Goal: Navigation & Orientation: Find specific page/section

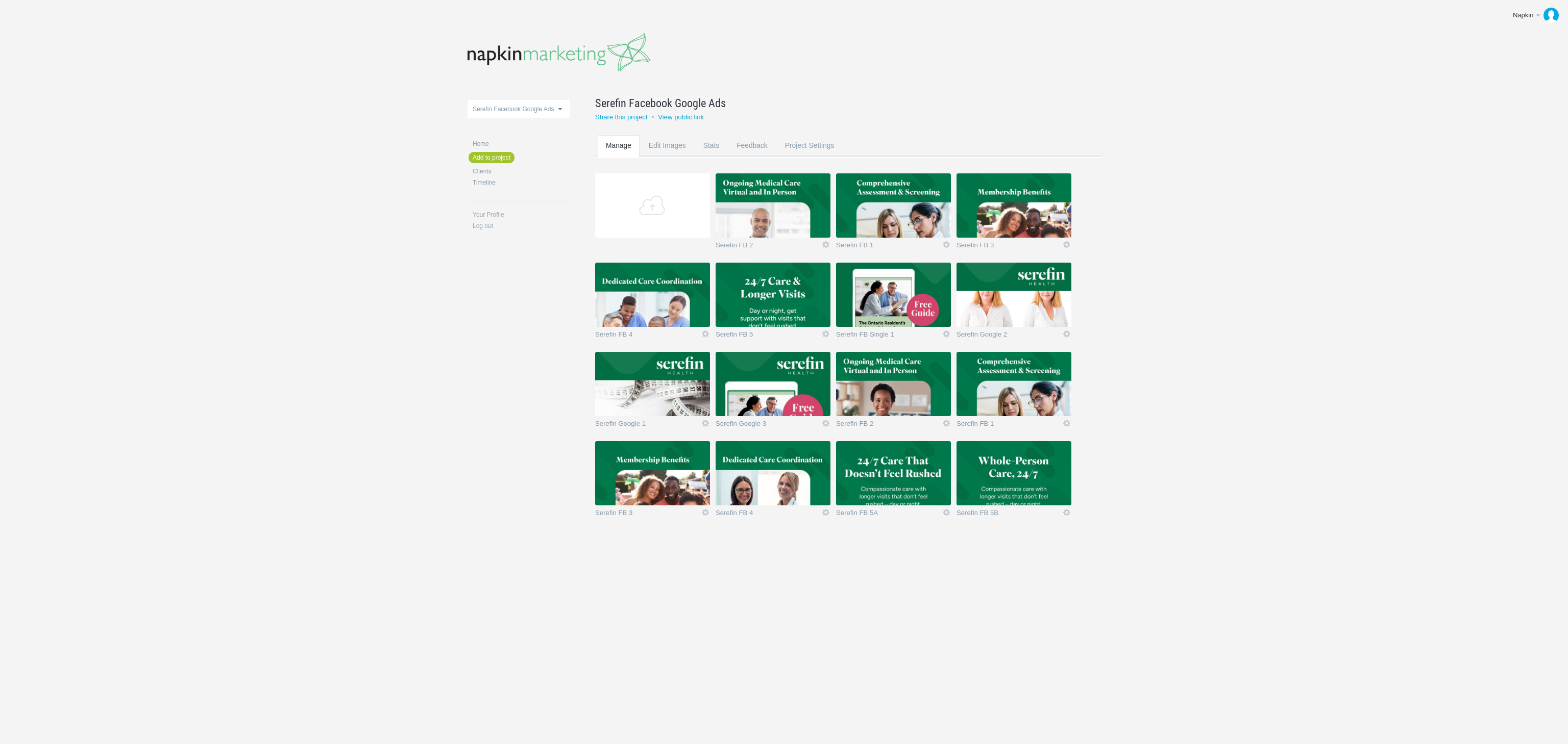
click at [909, 388] on img at bounding box center [893, 384] width 115 height 64
click at [909, 388] on img at bounding box center [894, 385] width 115 height 64
click at [778, 196] on img at bounding box center [773, 205] width 115 height 64
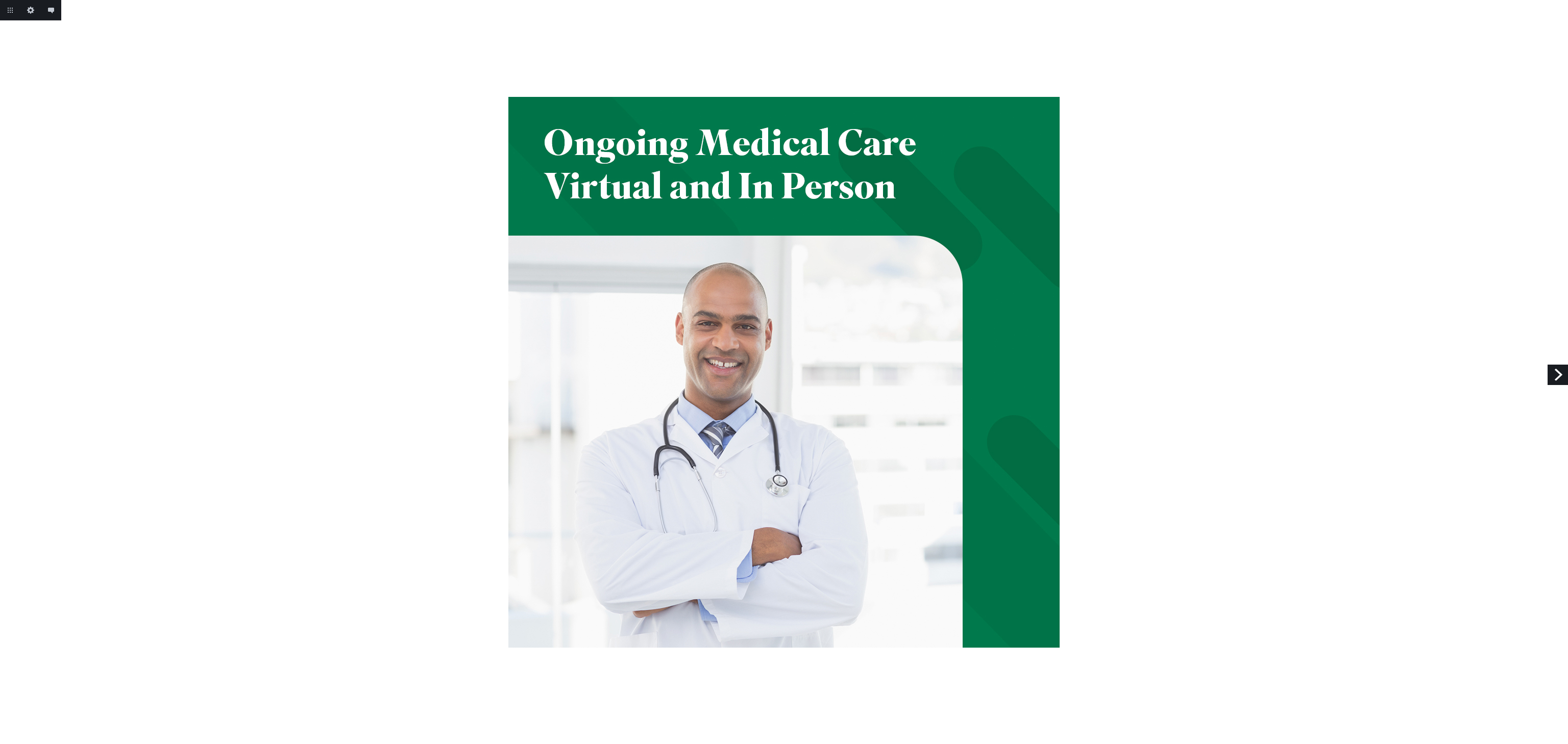
click at [1562, 377] on link "Next" at bounding box center [1557, 375] width 20 height 20
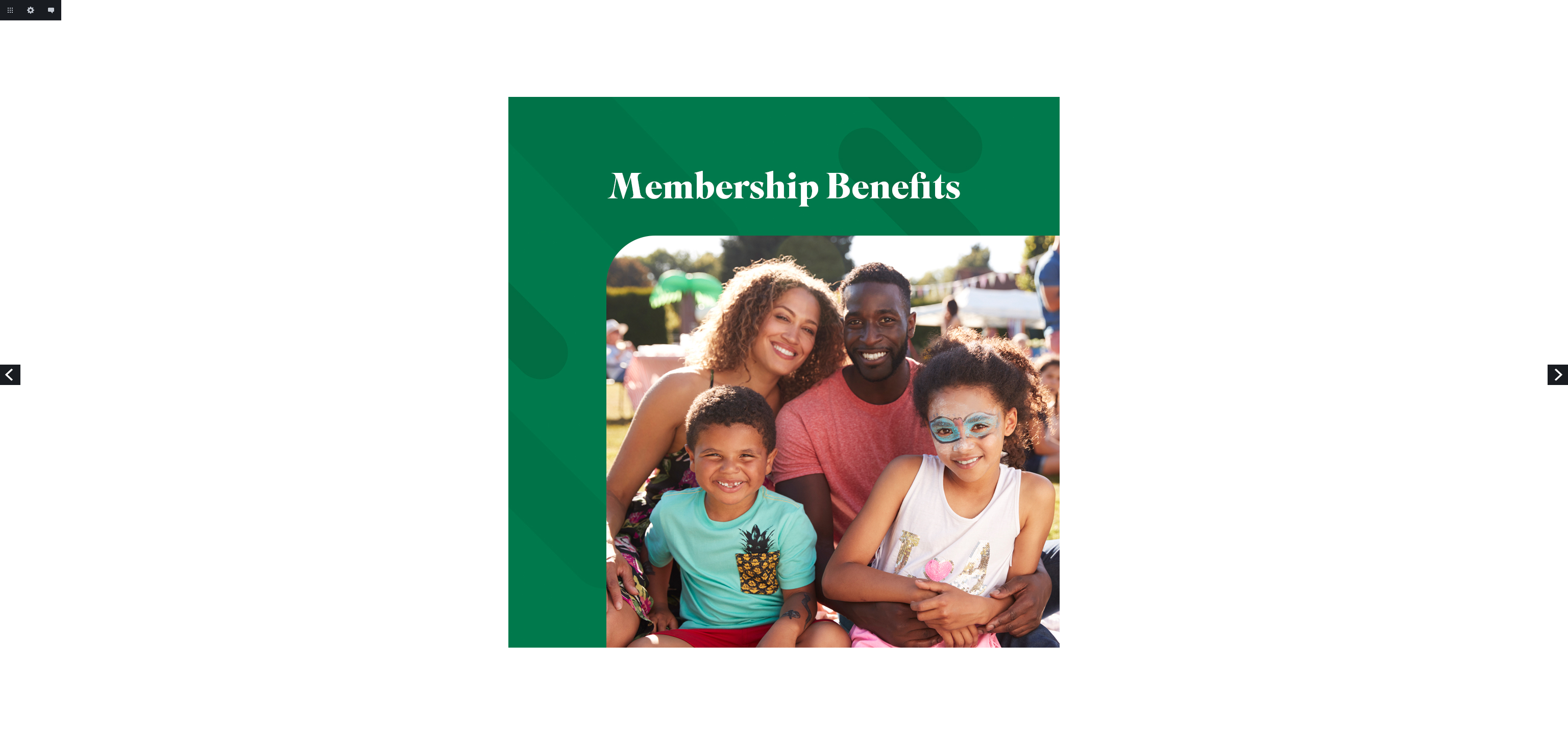
click at [1562, 377] on link "Next" at bounding box center [1557, 375] width 20 height 20
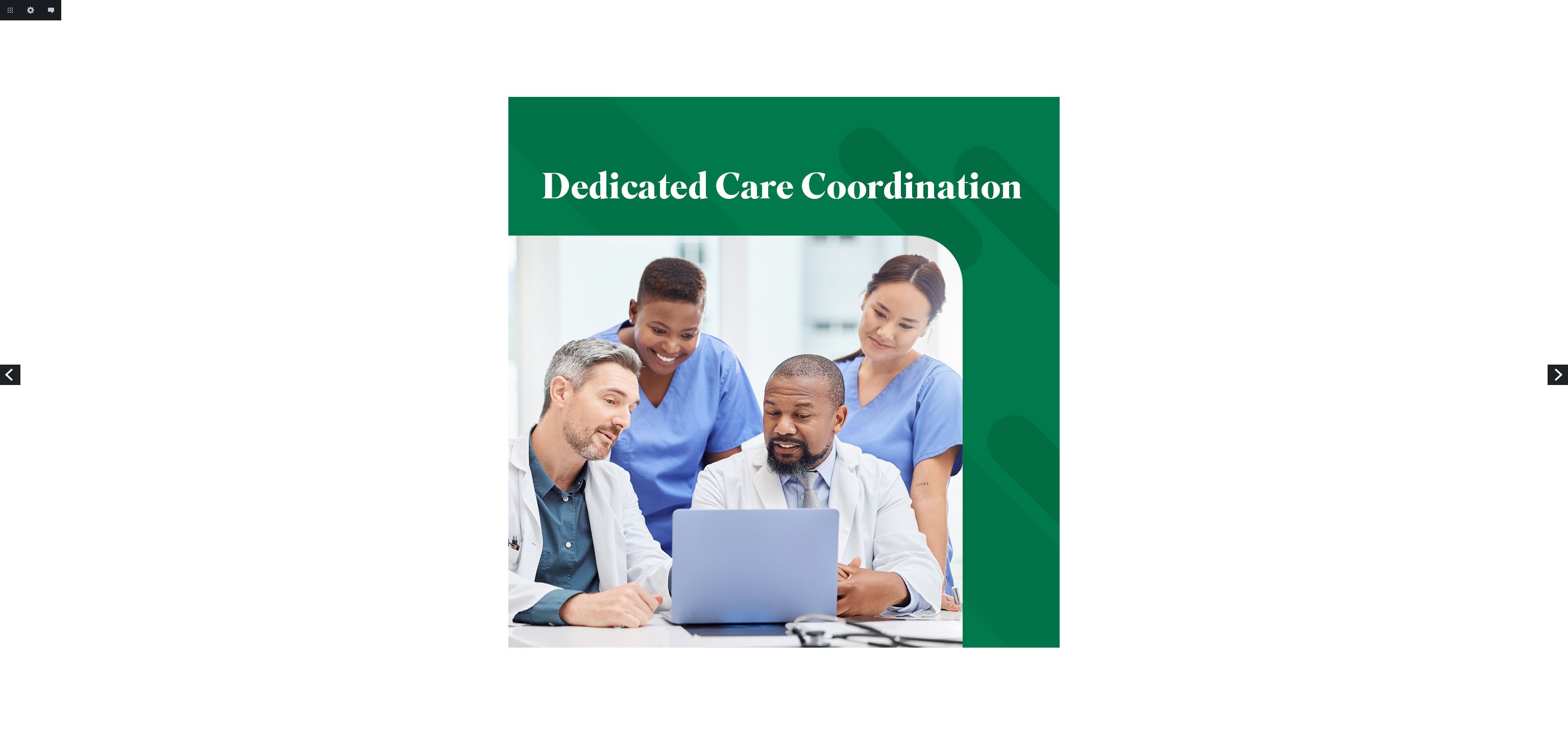
click at [1562, 377] on link "Next" at bounding box center [1557, 375] width 20 height 20
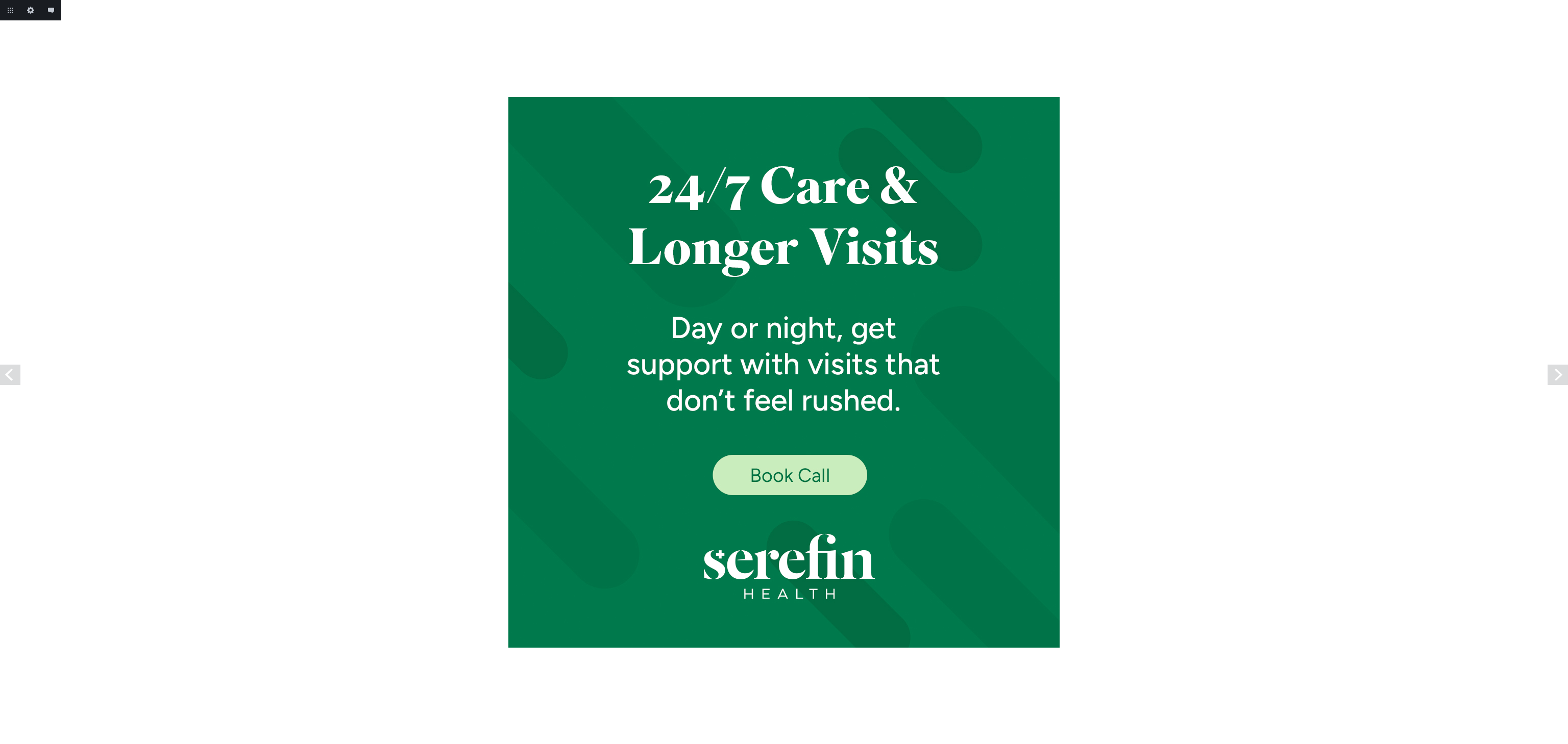
click at [1562, 377] on link "Next" at bounding box center [1557, 375] width 20 height 20
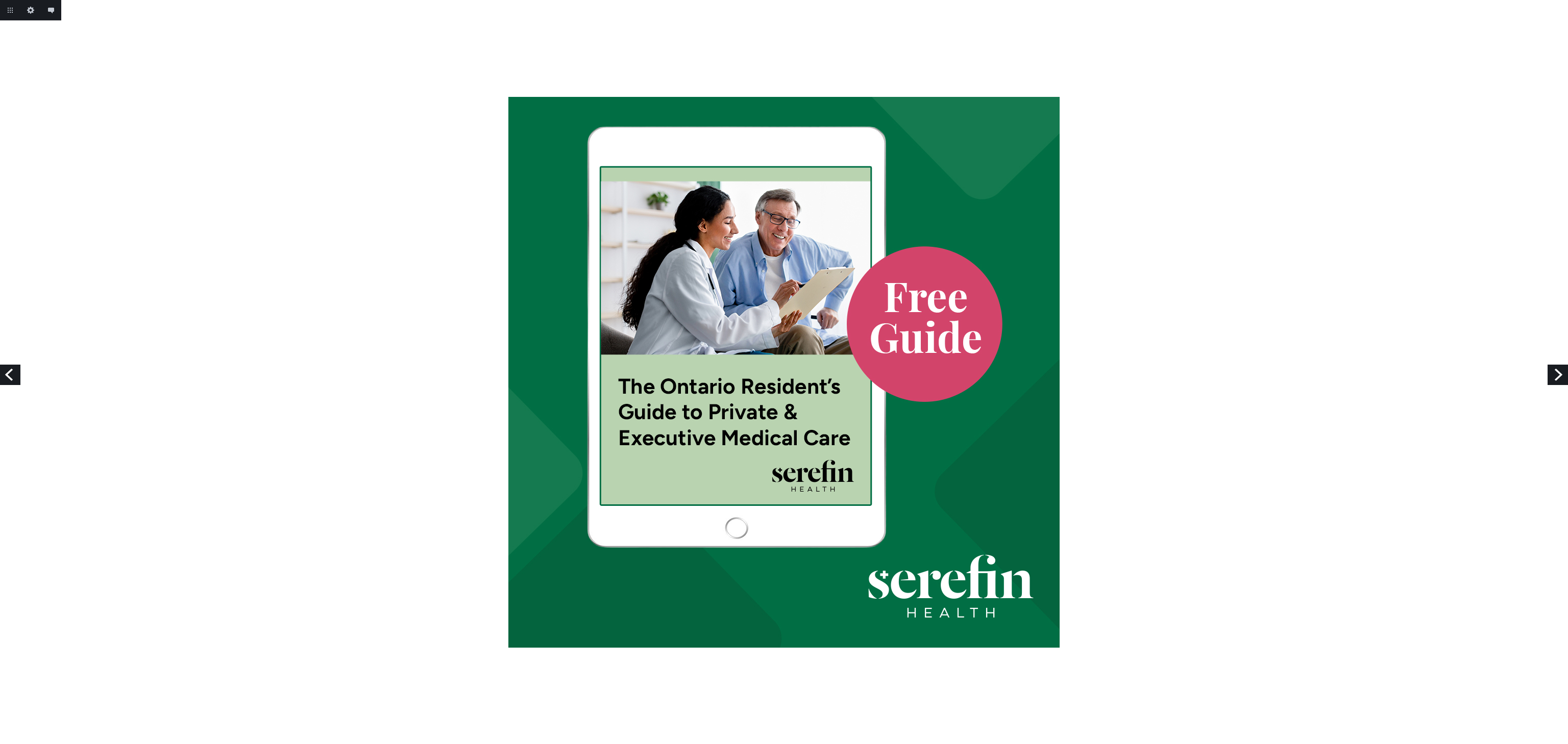
click at [1562, 377] on link "Next" at bounding box center [1557, 375] width 20 height 20
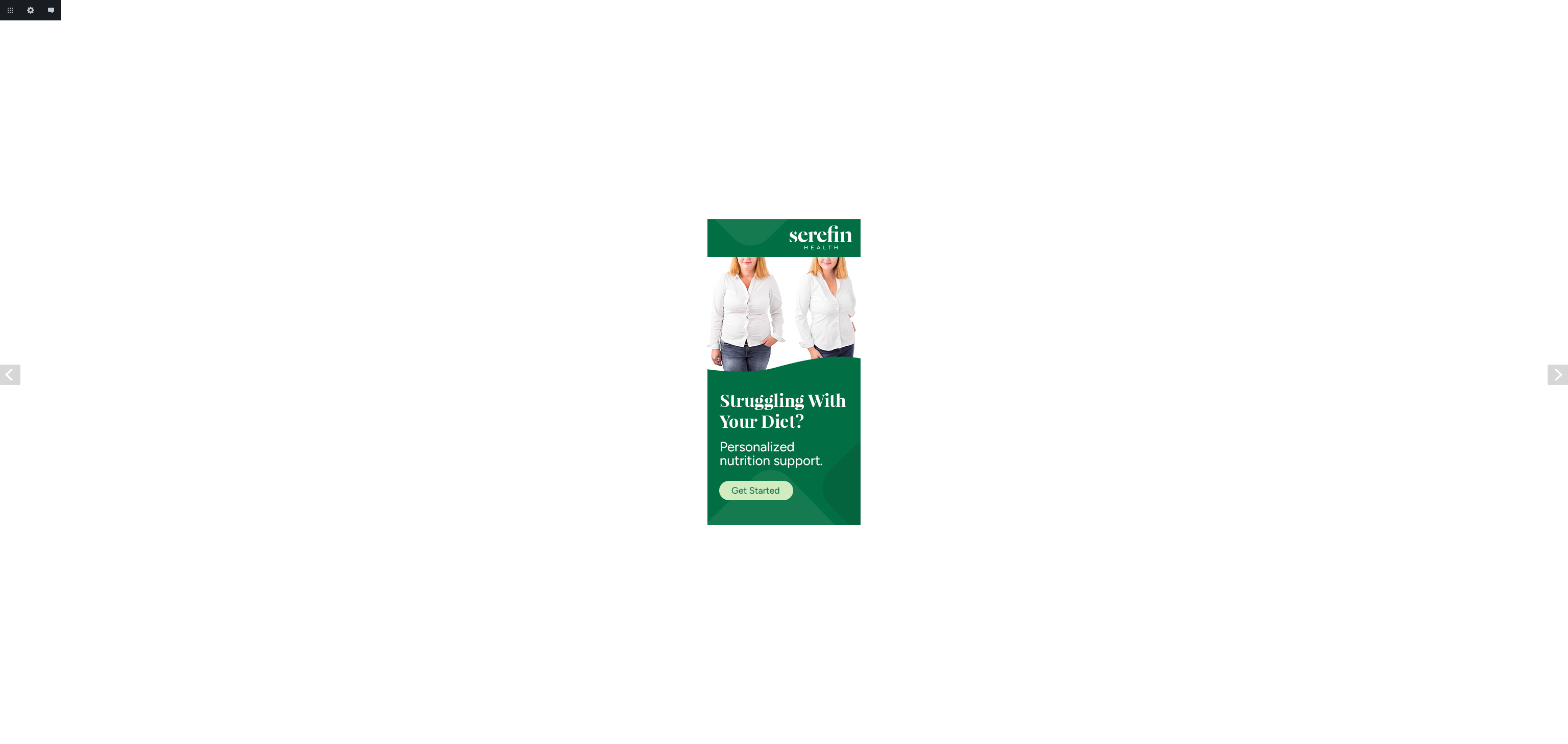
click at [1562, 377] on link "Next" at bounding box center [1557, 375] width 20 height 20
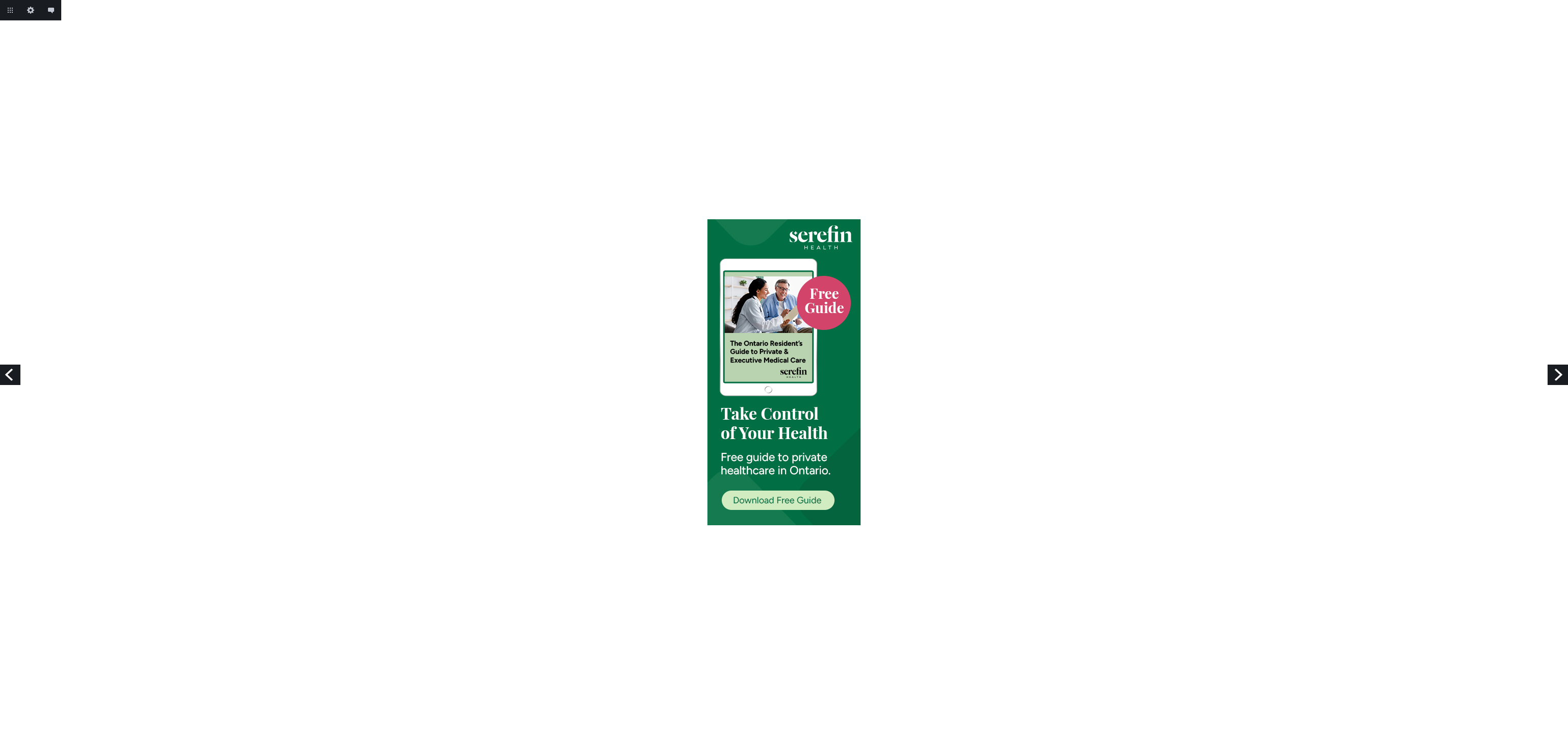
click at [1562, 377] on link "Next" at bounding box center [1557, 375] width 20 height 20
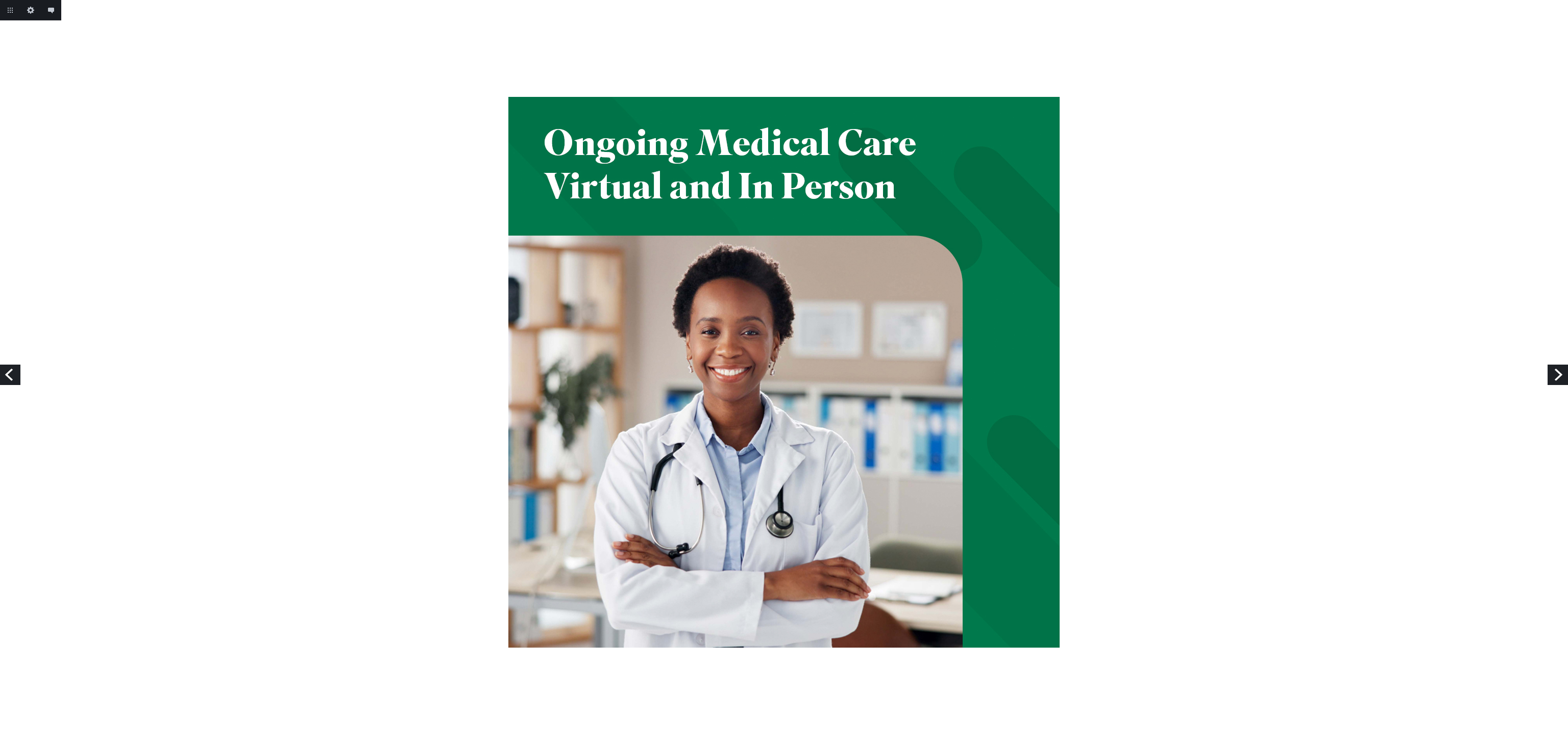
click at [1562, 377] on link "Next" at bounding box center [1557, 375] width 20 height 20
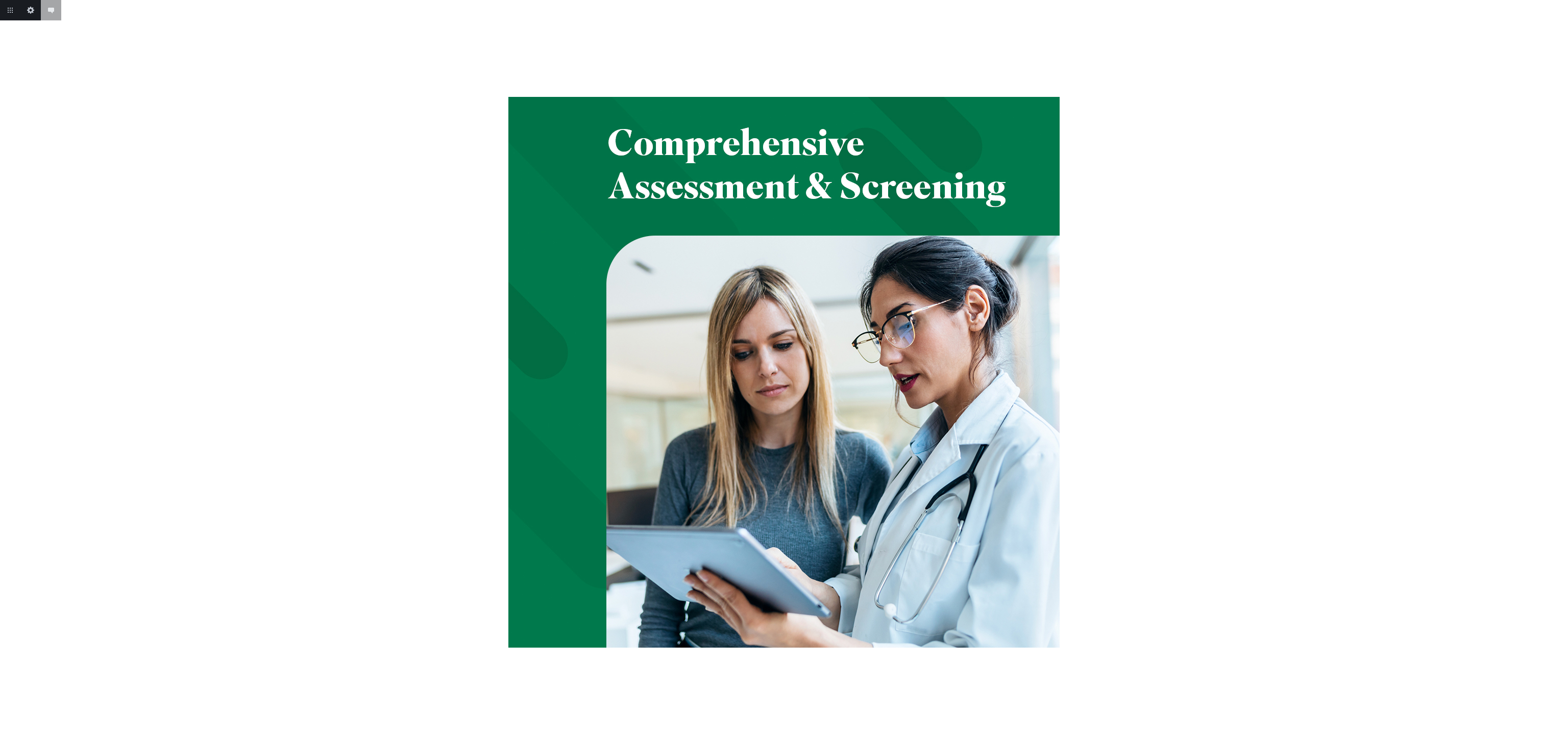
click at [1562, 377] on body "Add annotation Cancel Return to project Edit this image Add annotation" at bounding box center [784, 372] width 1568 height 744
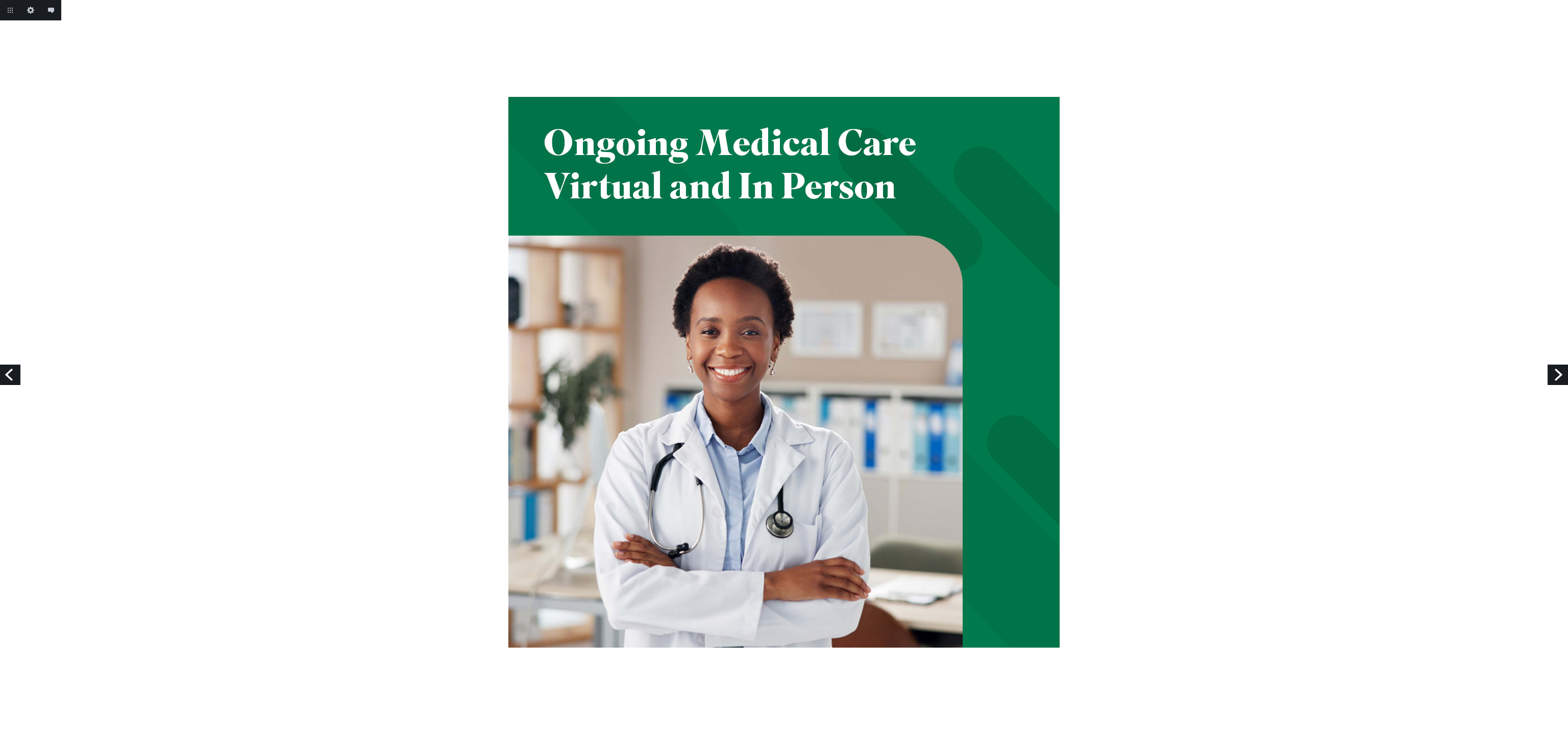
click at [8, 370] on link "Previous" at bounding box center [10, 375] width 20 height 20
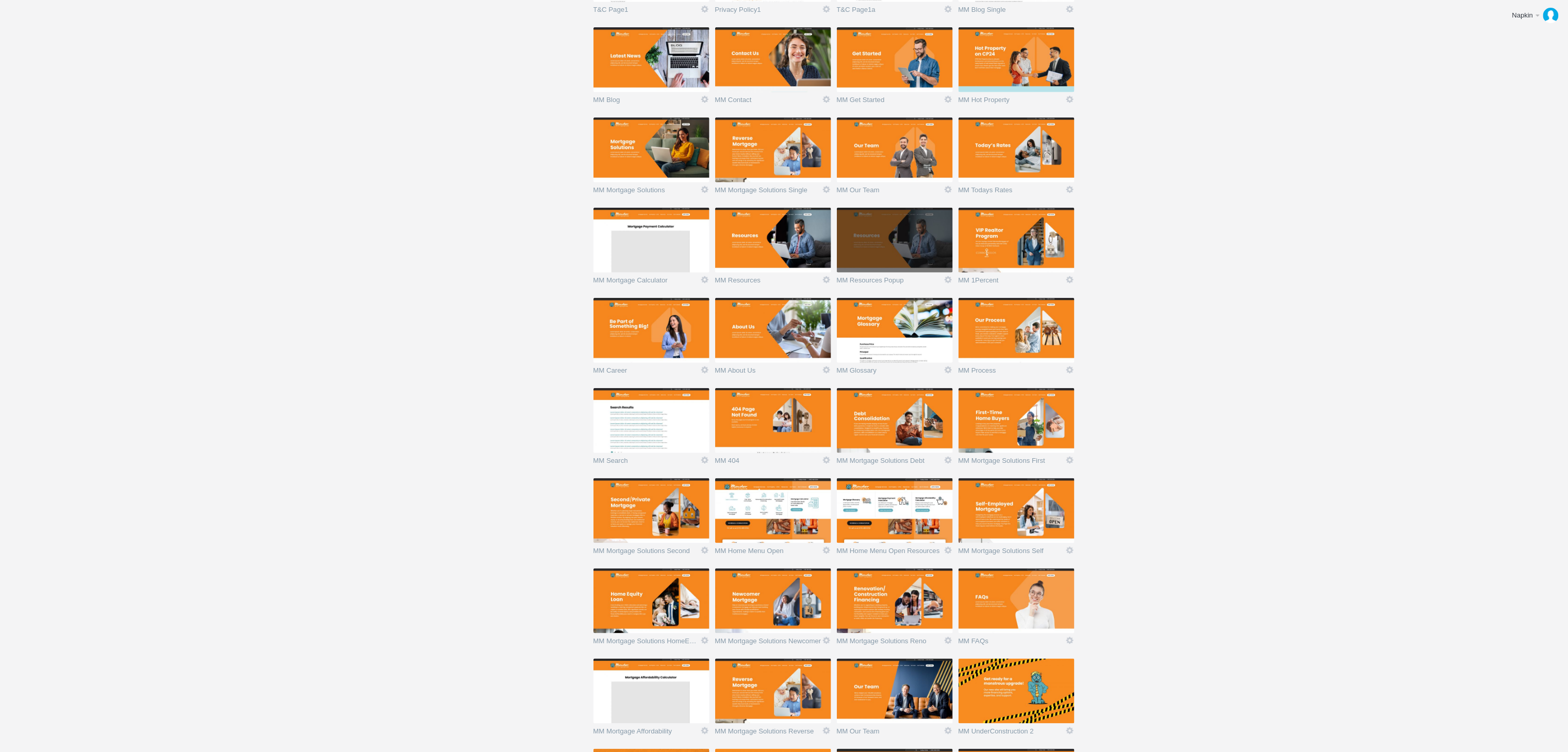
scroll to position [645, 0]
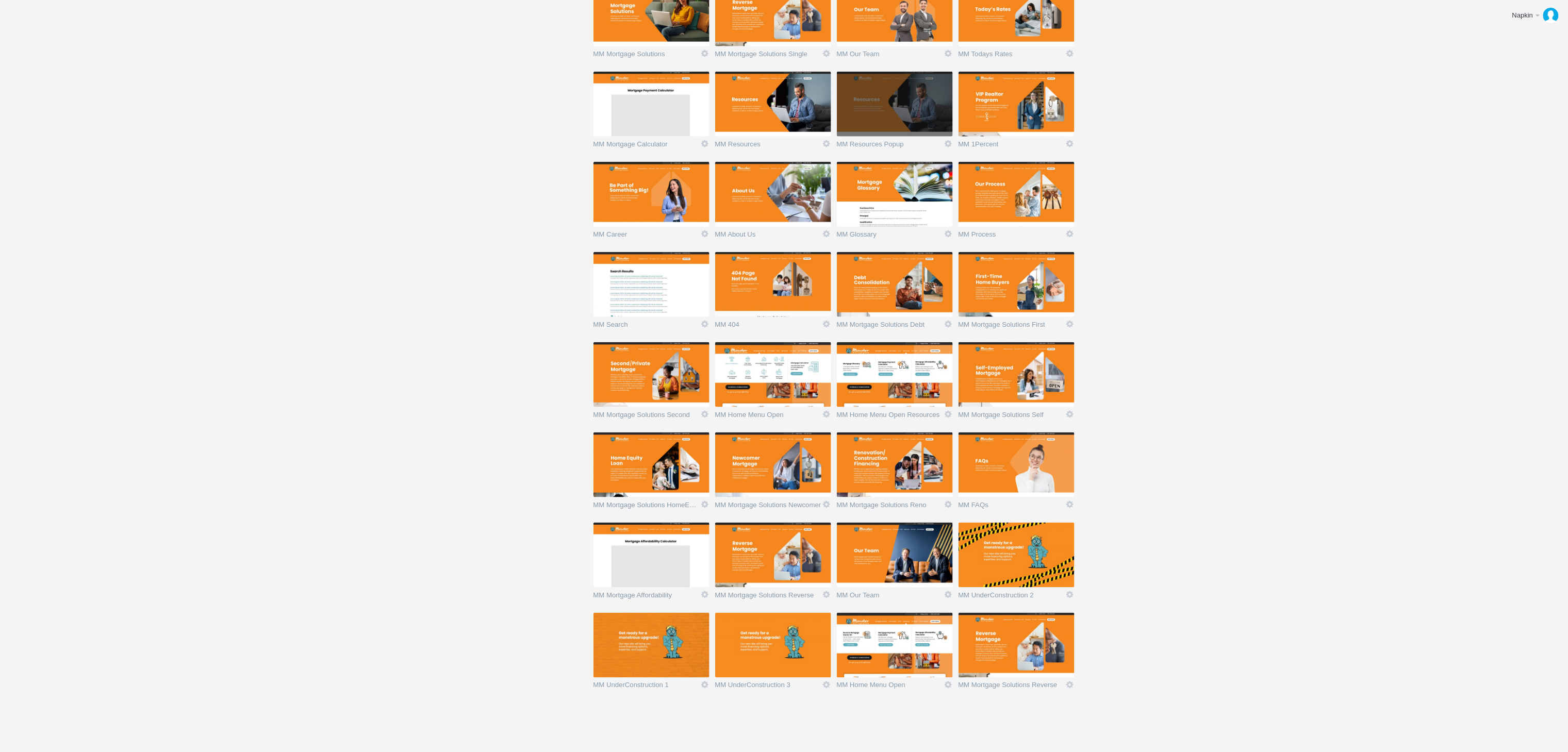
click at [881, 661] on img at bounding box center [895, 645] width 116 height 65
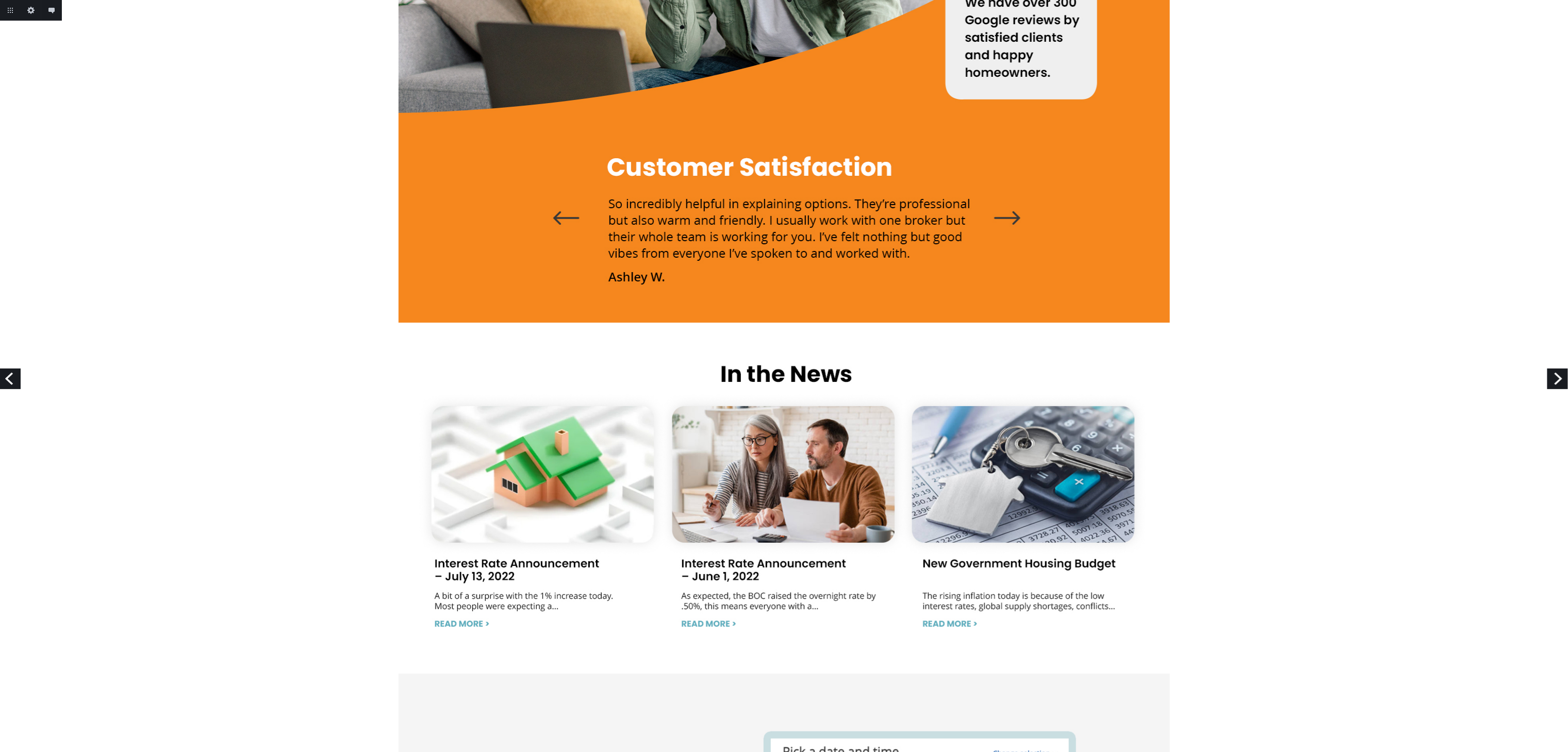
scroll to position [2887, 0]
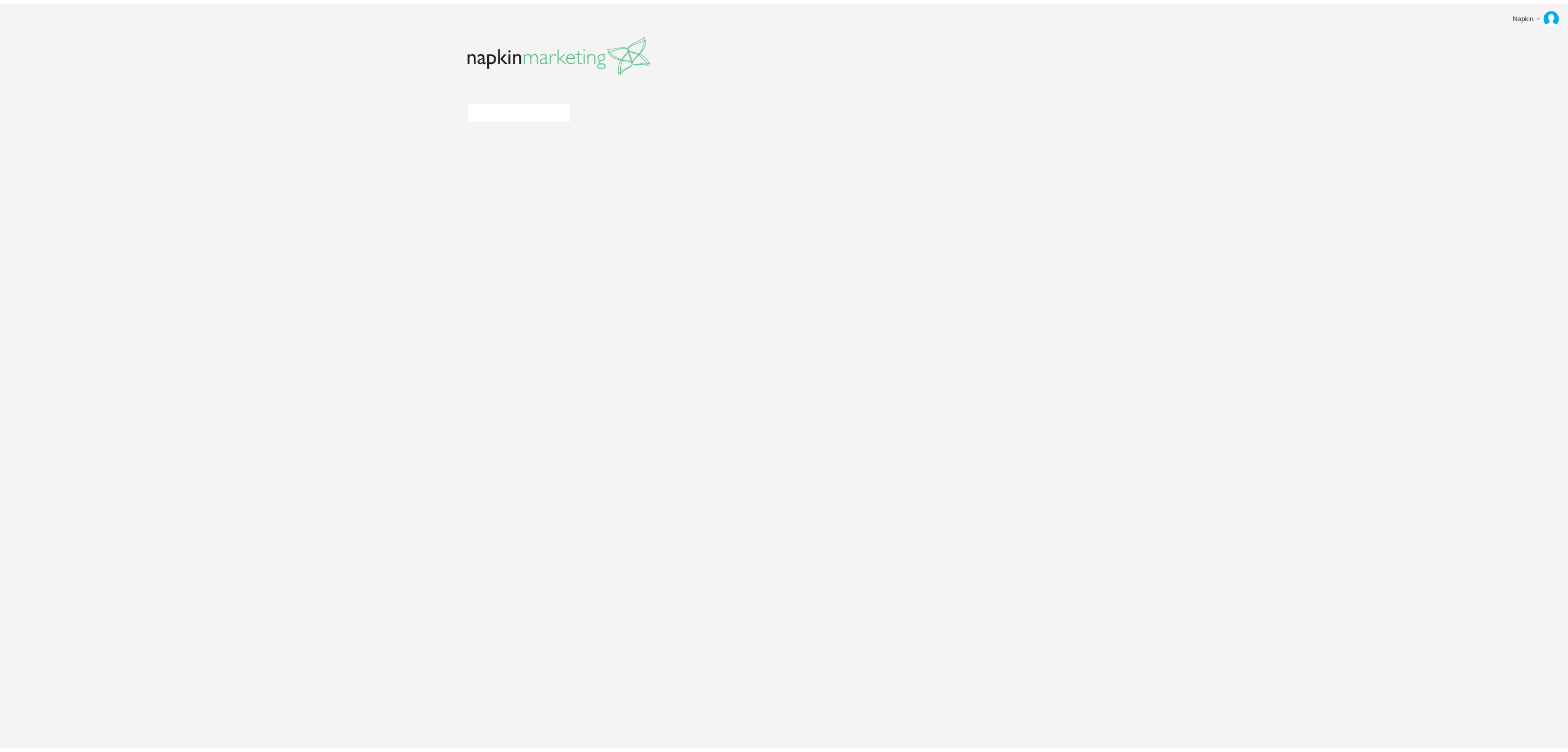
scroll to position [645, 0]
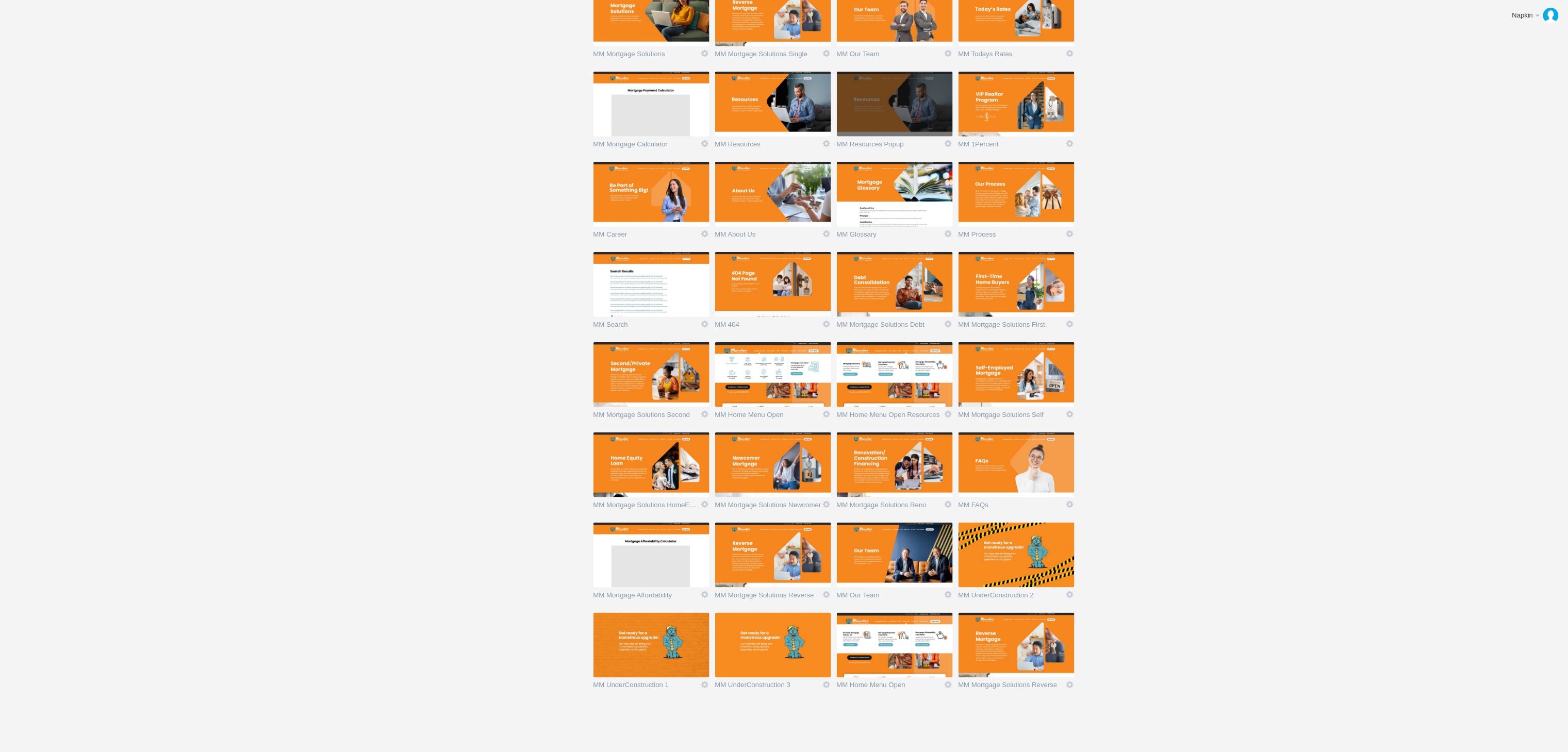
click at [1031, 654] on img at bounding box center [1017, 645] width 116 height 65
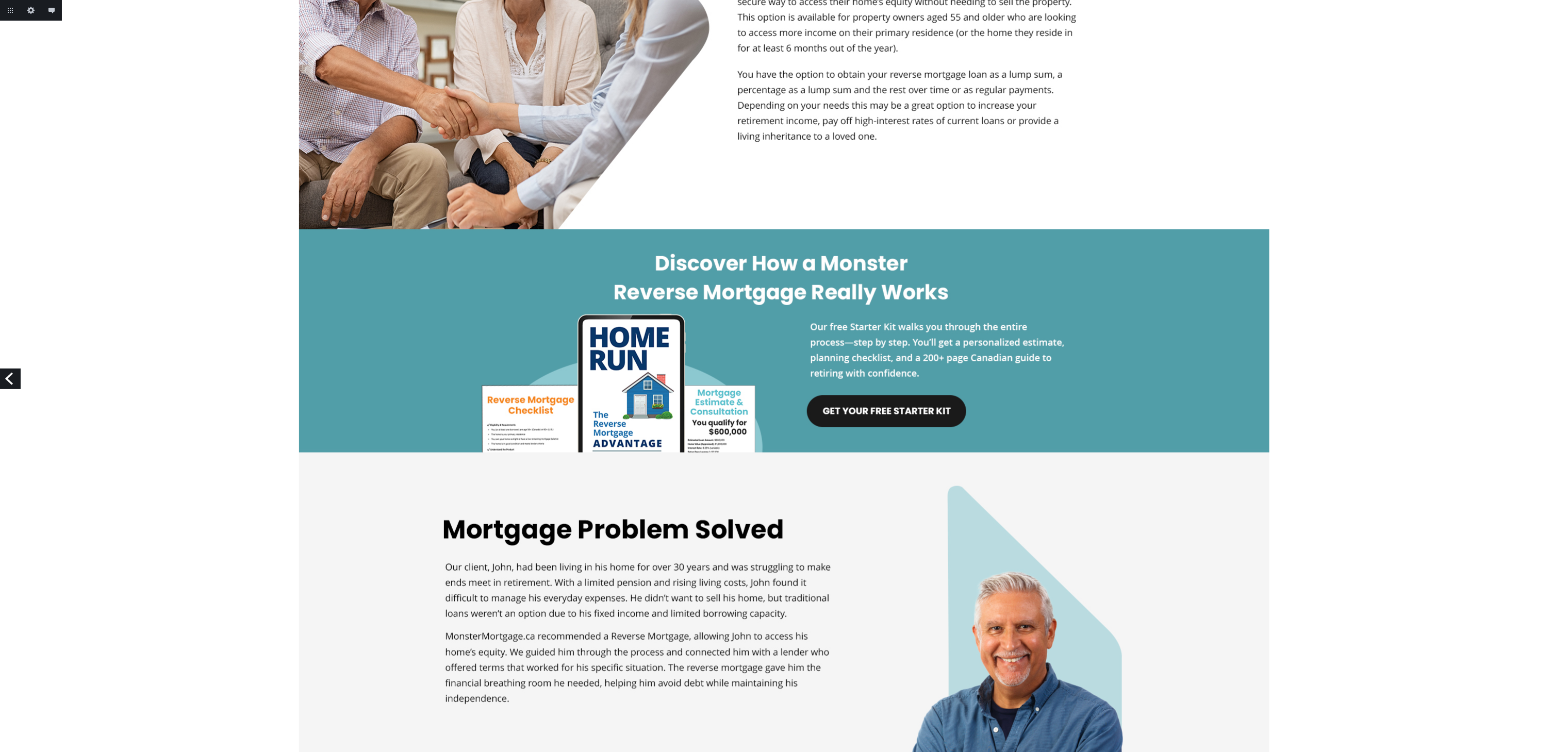
scroll to position [619, 0]
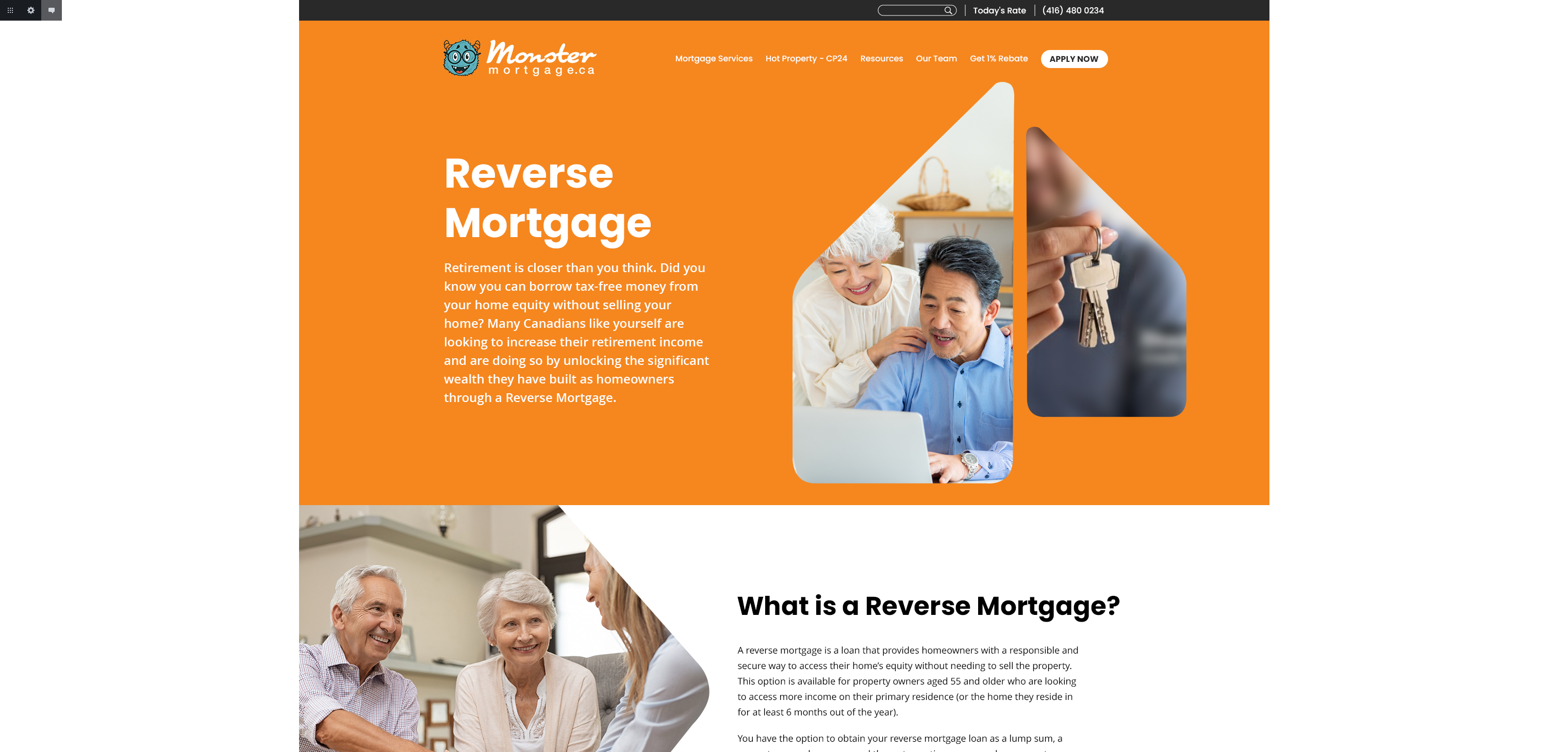
scroll to position [619, 0]
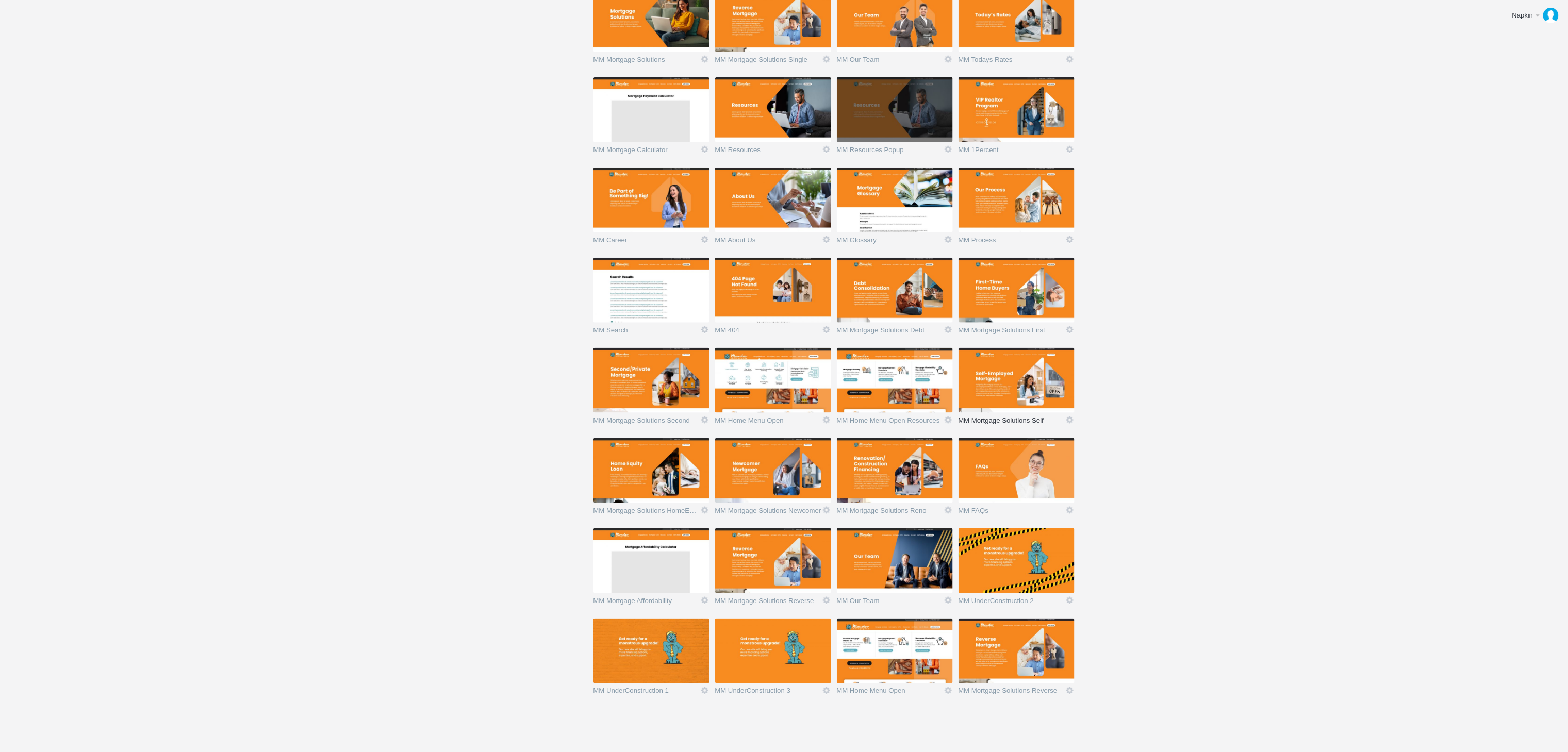
scroll to position [645, 0]
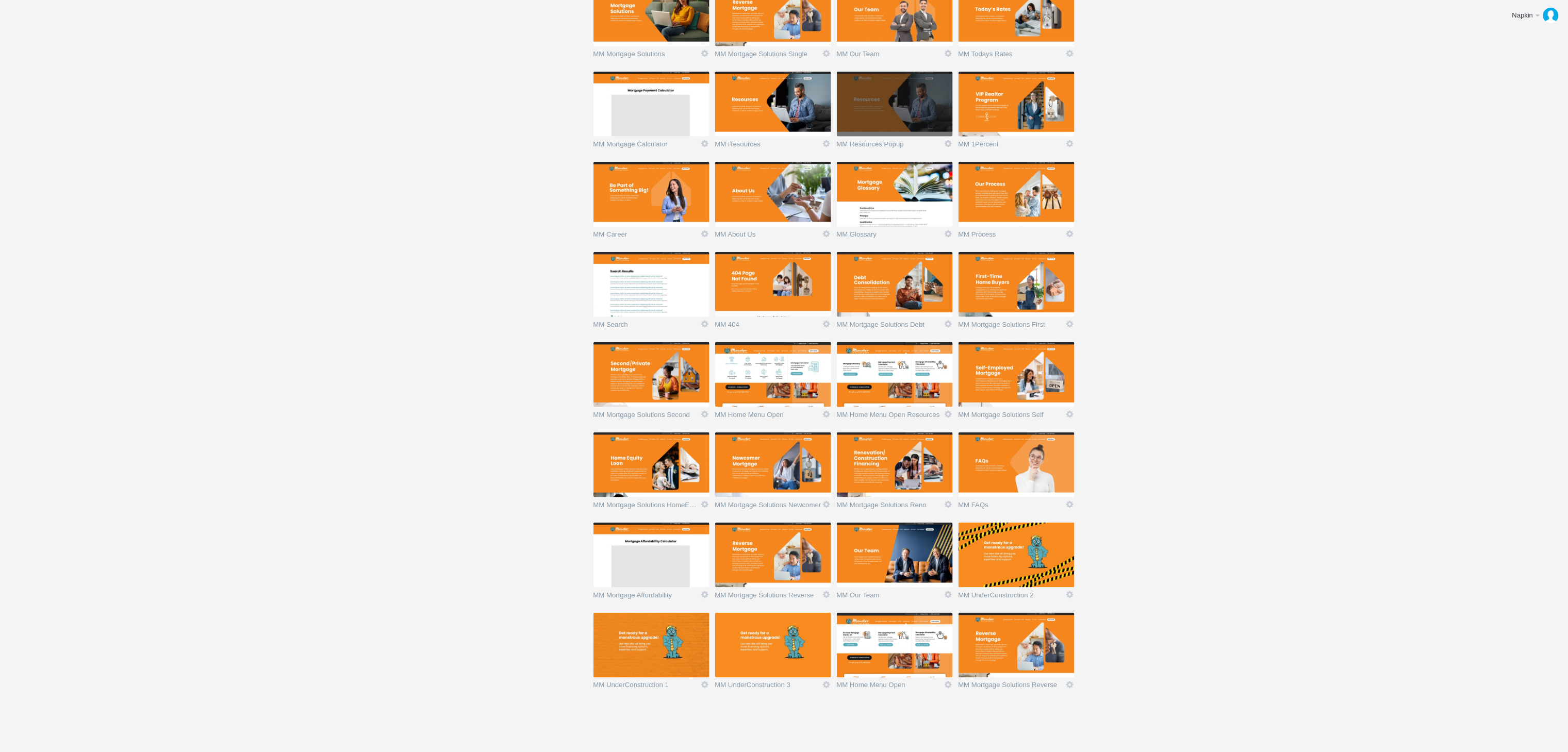
click at [890, 648] on img at bounding box center [895, 645] width 116 height 65
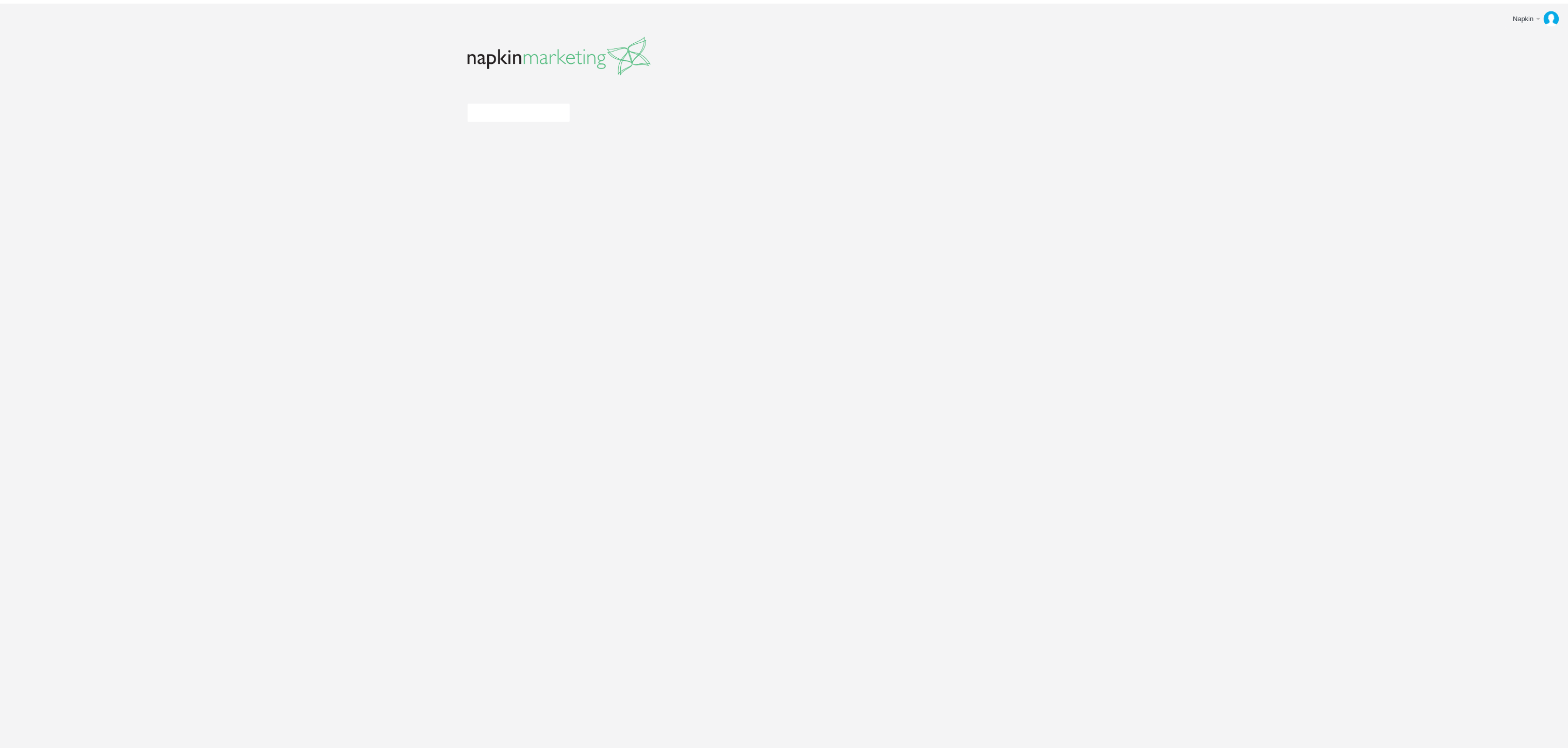
scroll to position [645, 0]
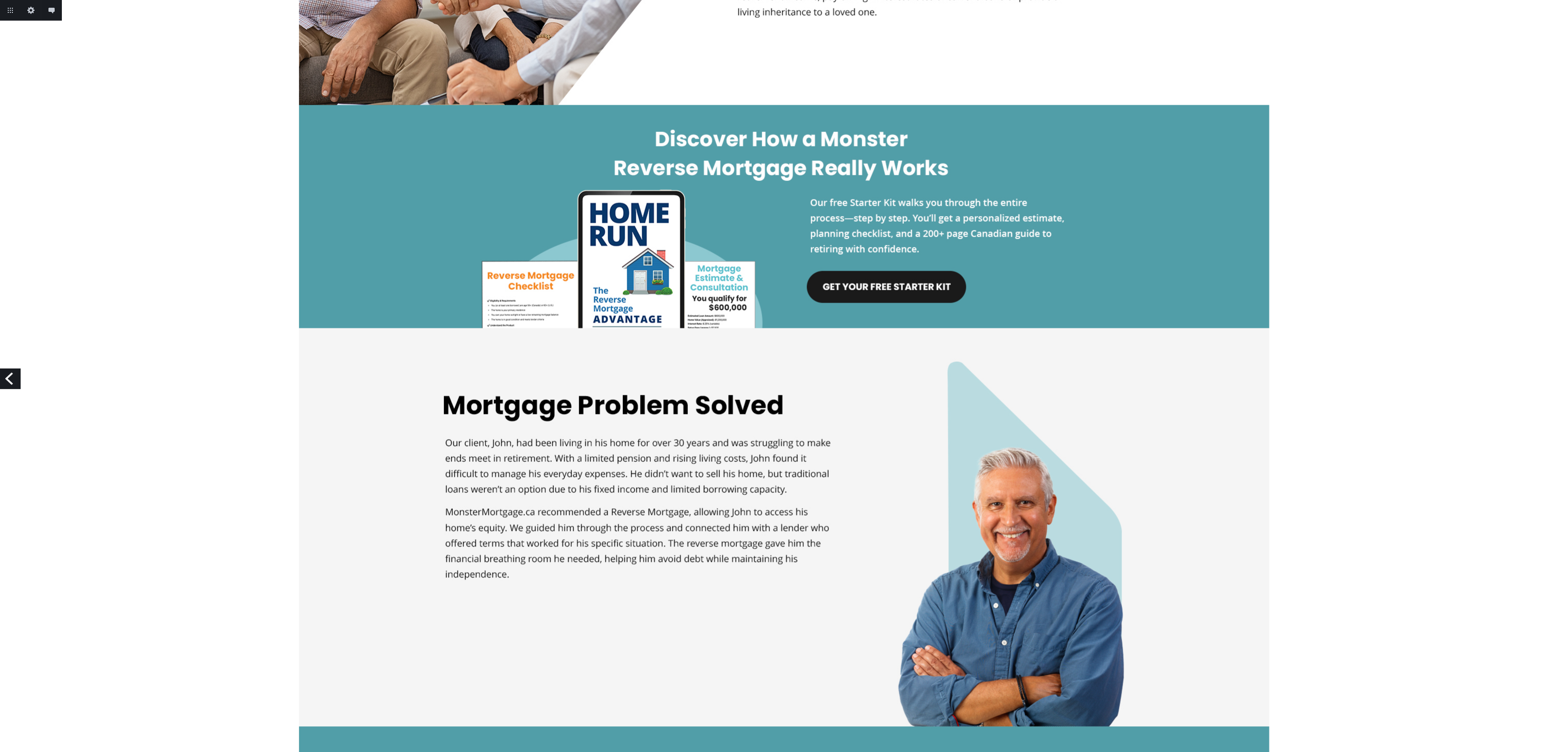
scroll to position [825, 0]
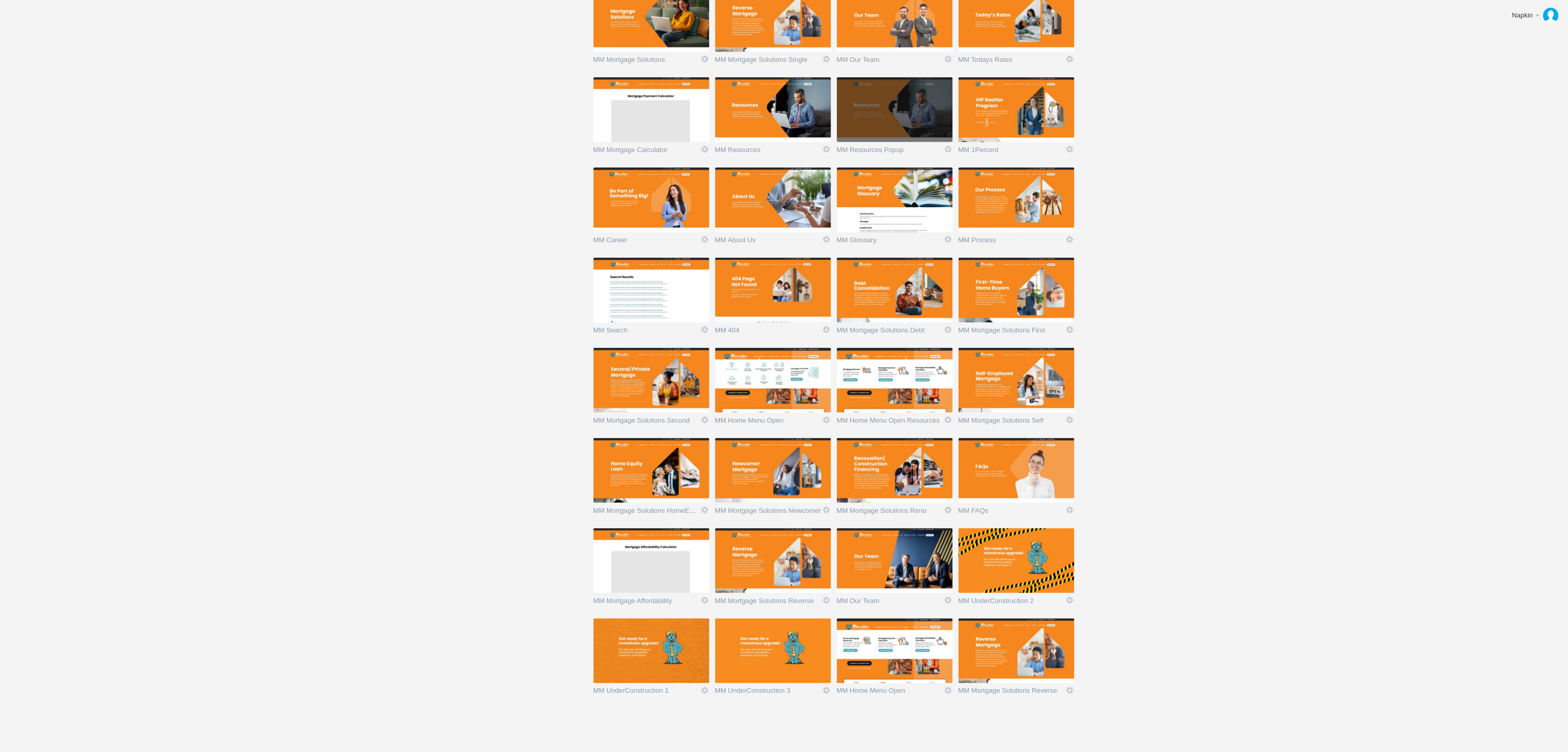
scroll to position [645, 0]
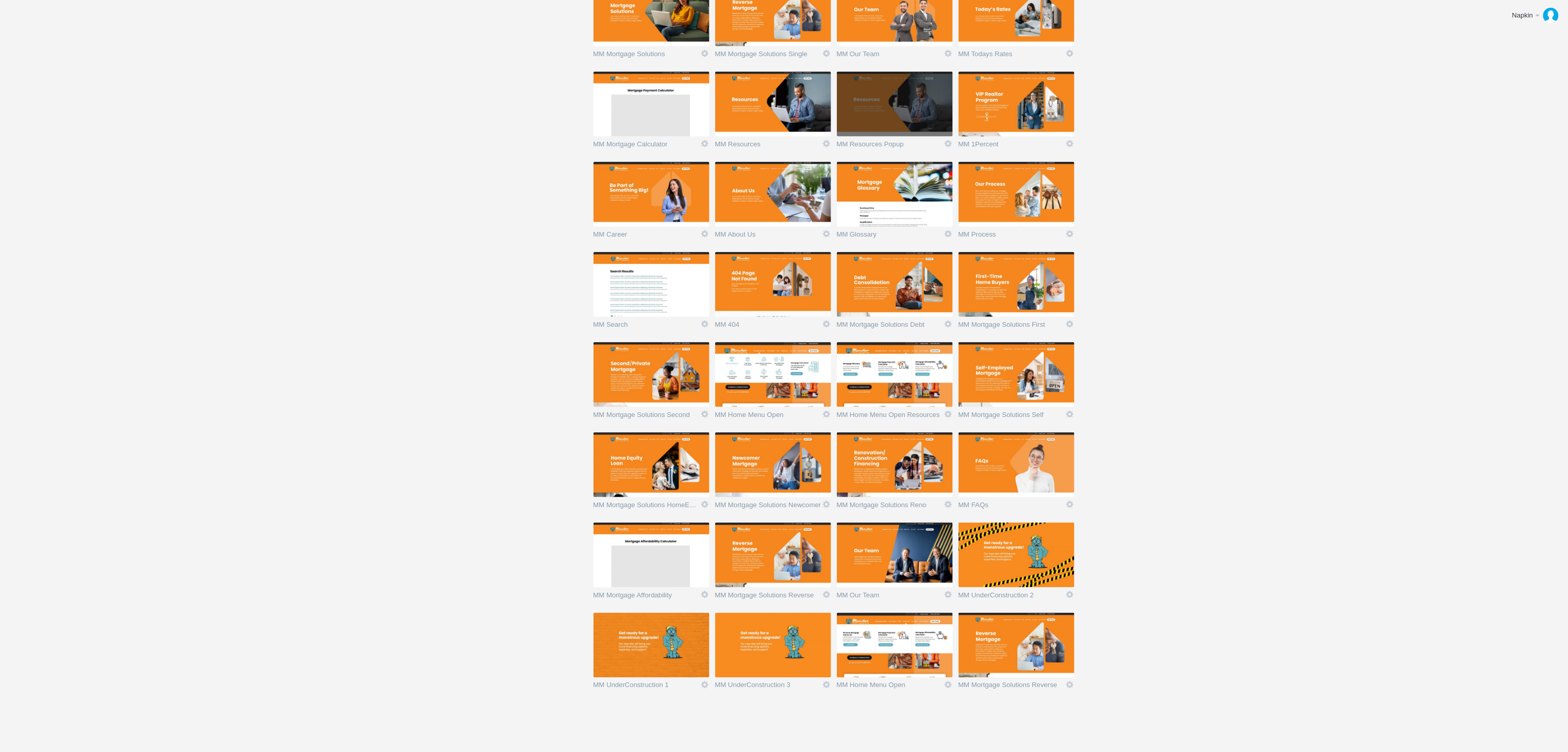
click at [767, 569] on img at bounding box center [773, 555] width 116 height 65
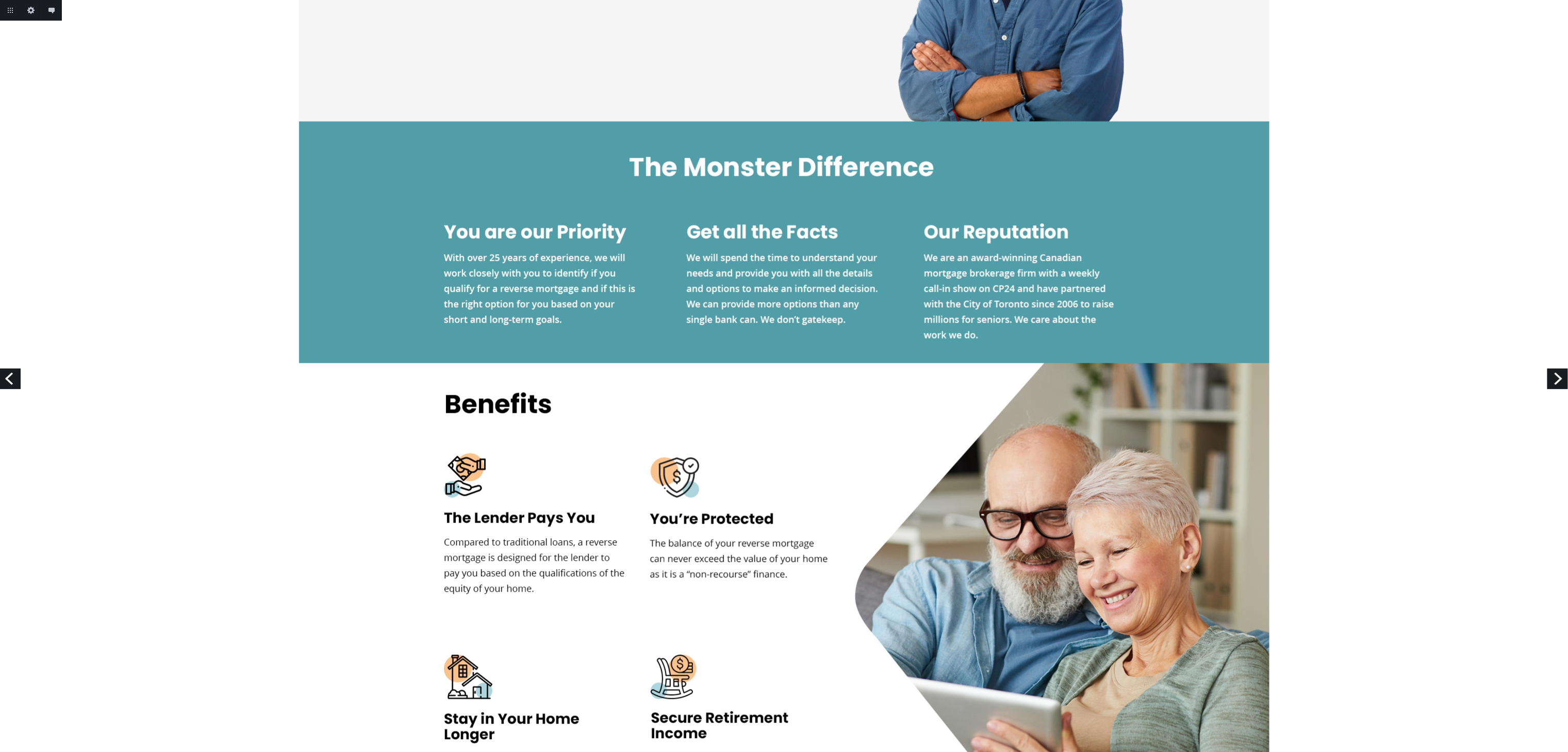
scroll to position [1135, 0]
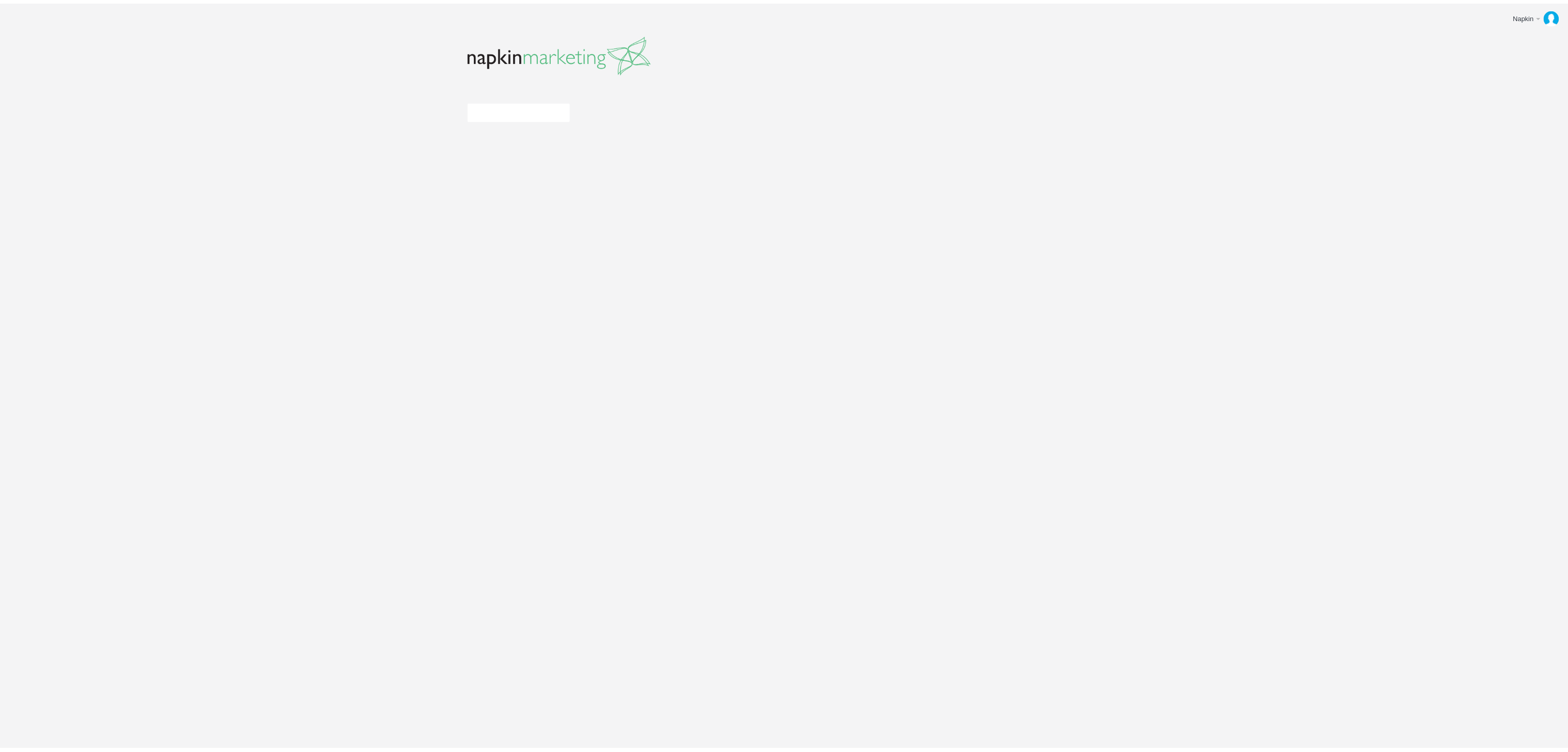
scroll to position [645, 0]
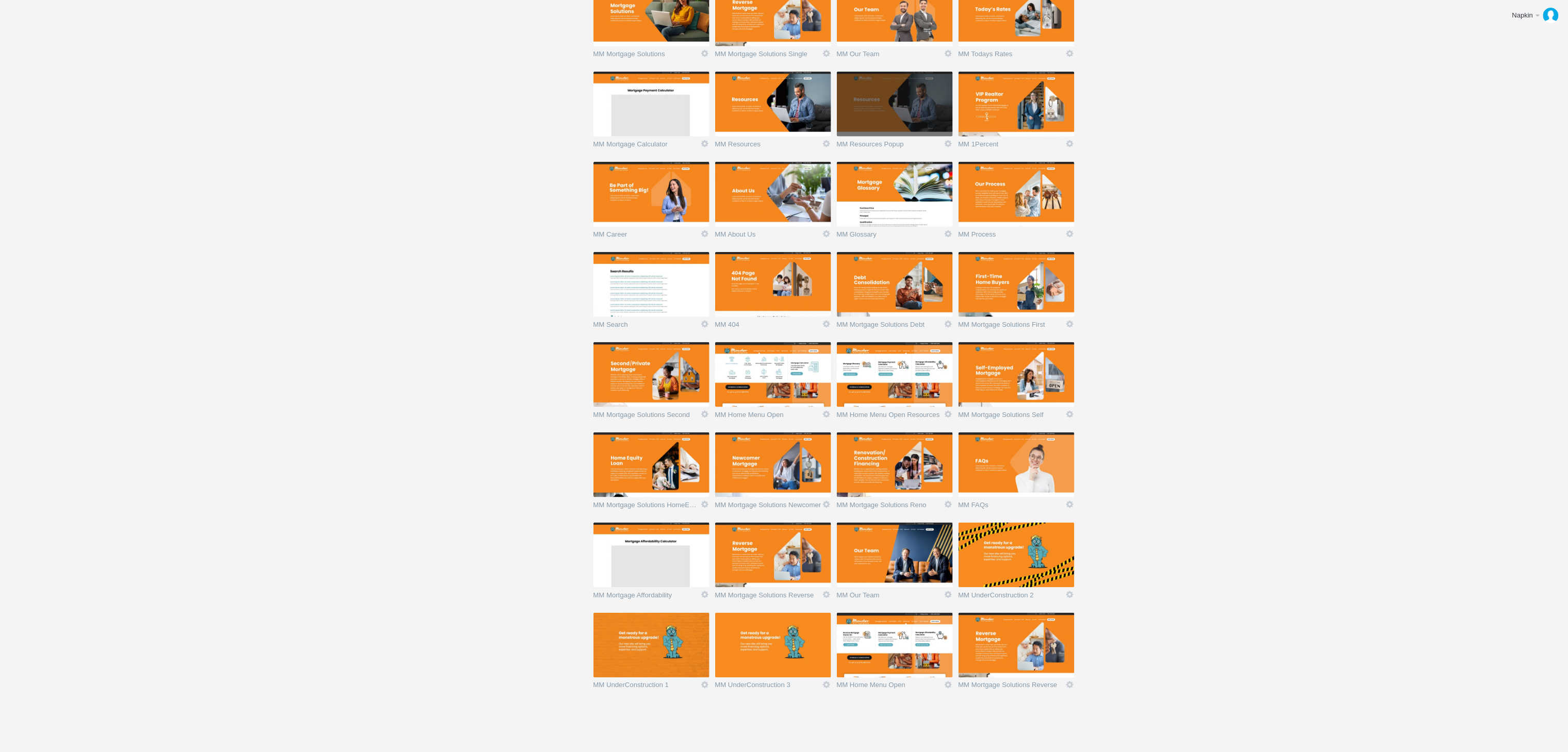
click at [1011, 658] on img at bounding box center [1017, 645] width 116 height 65
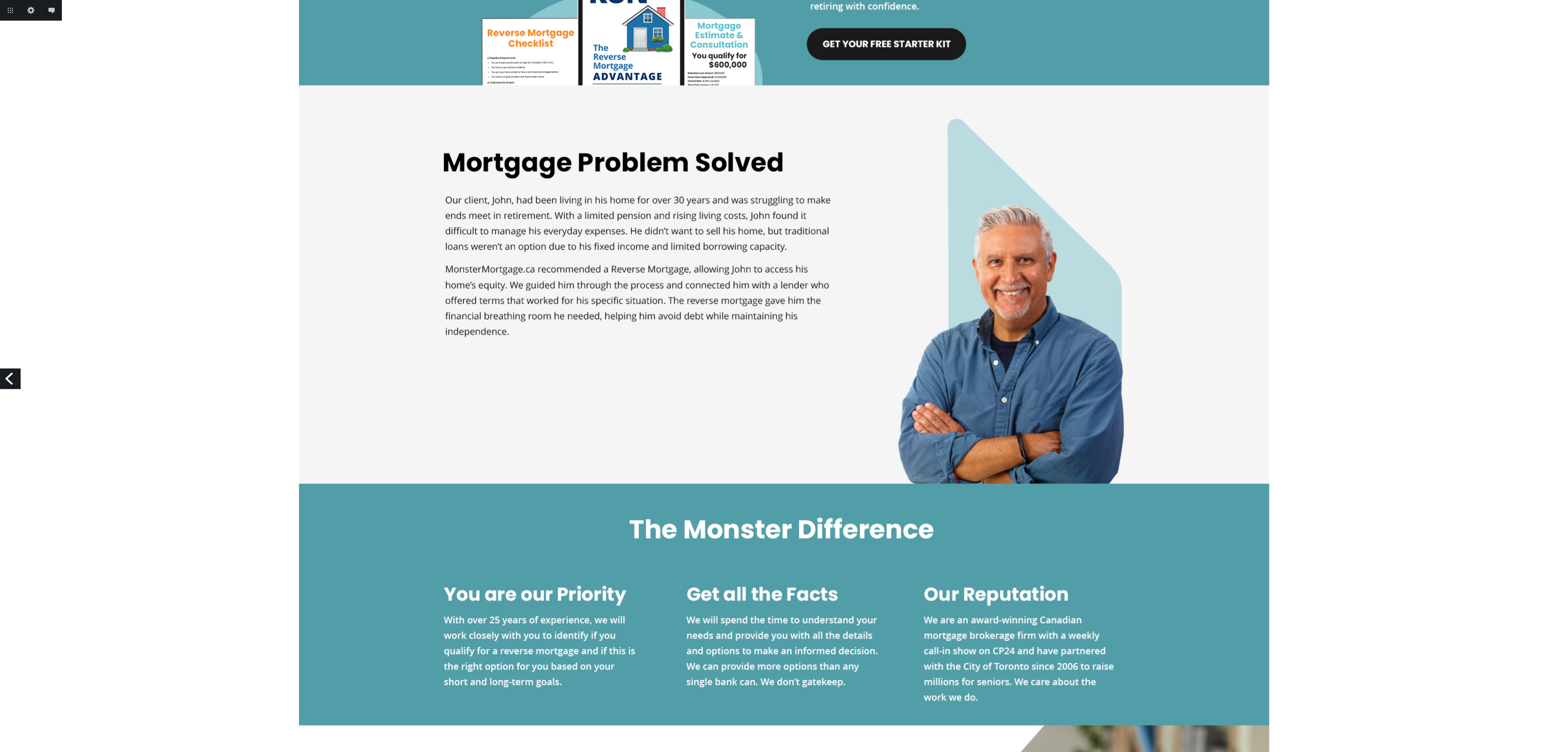
scroll to position [1341, 0]
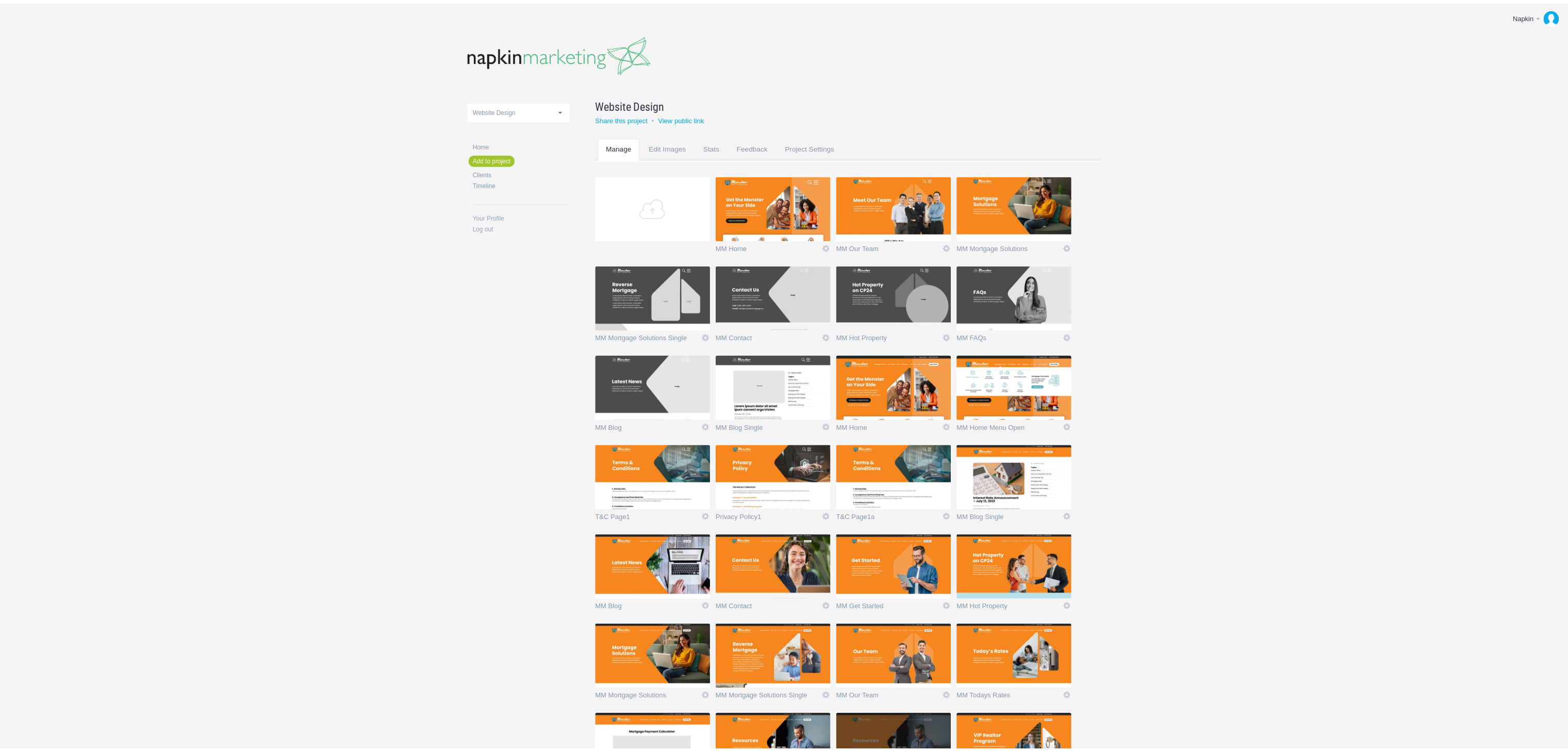
scroll to position [645, 0]
